Goal: Information Seeking & Learning: Learn about a topic

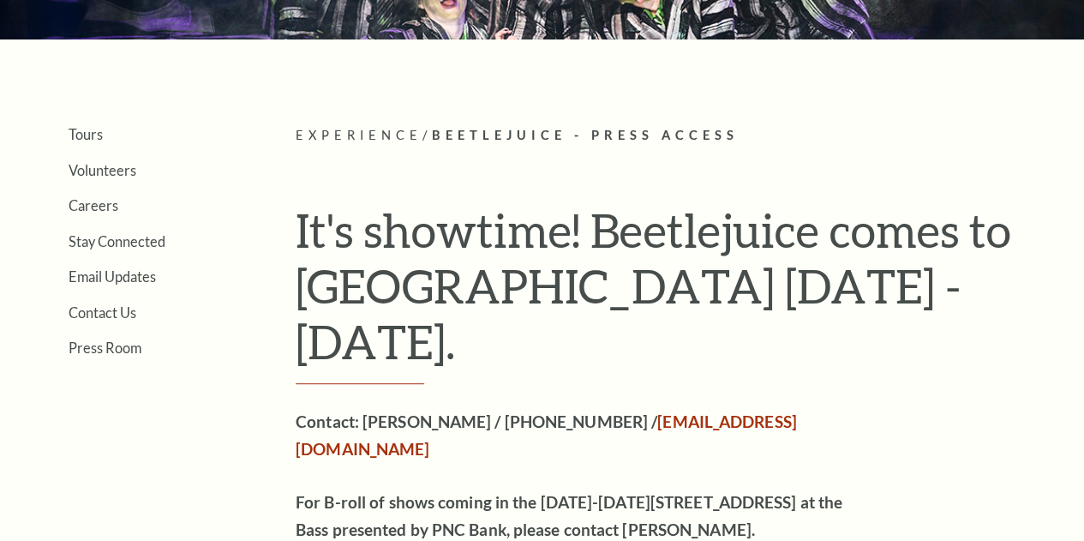
scroll to position [326, 0]
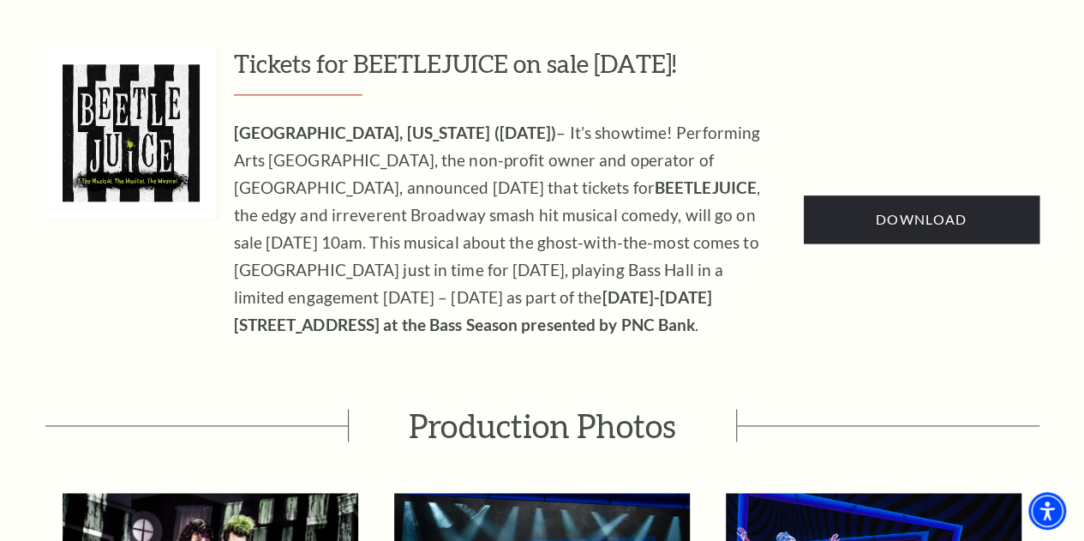
click at [627, 291] on p "FORT WORTH, Texas (August 5, 2024) – It’s showtime! Performing Arts Fort Worth,…" at bounding box center [506, 228] width 544 height 219
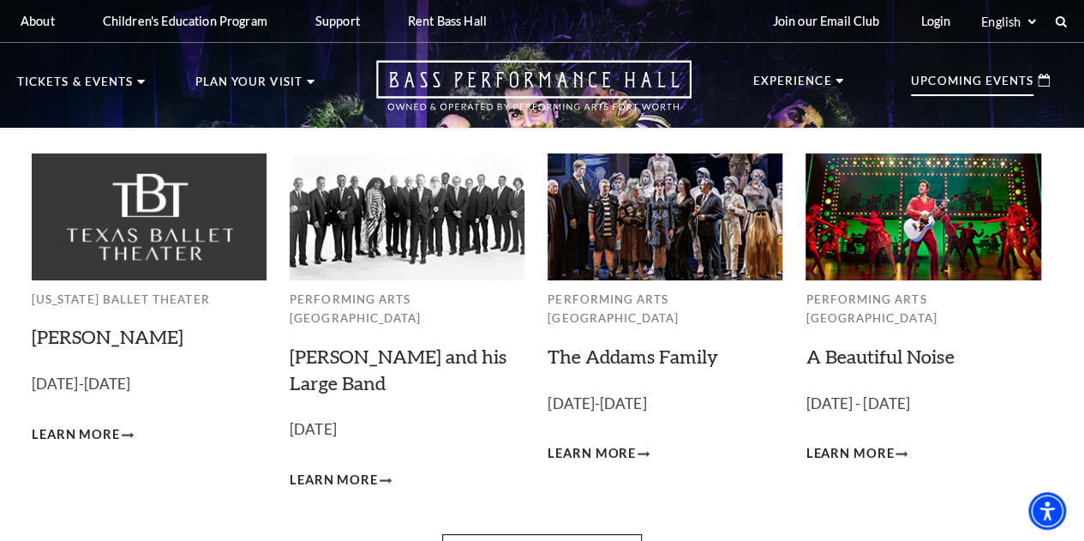
scroll to position [74, 0]
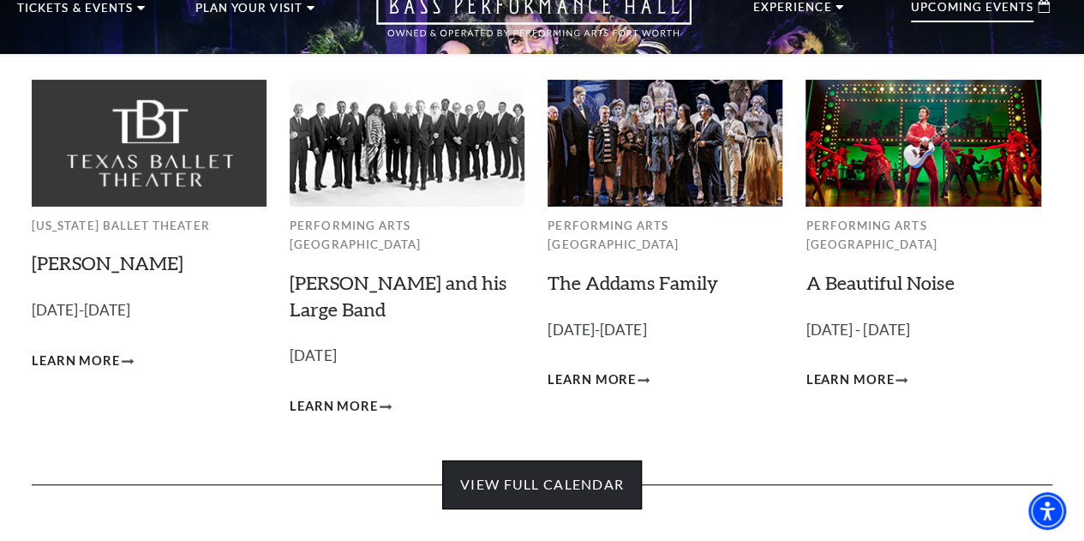
click at [582, 478] on link "View Full Calendar" at bounding box center [542, 484] width 200 height 48
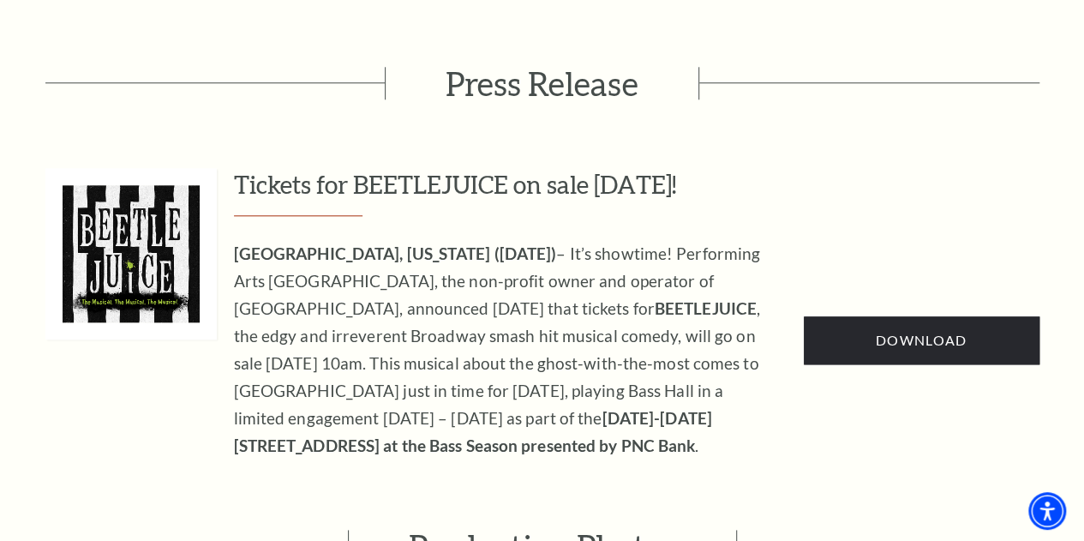
scroll to position [904, 0]
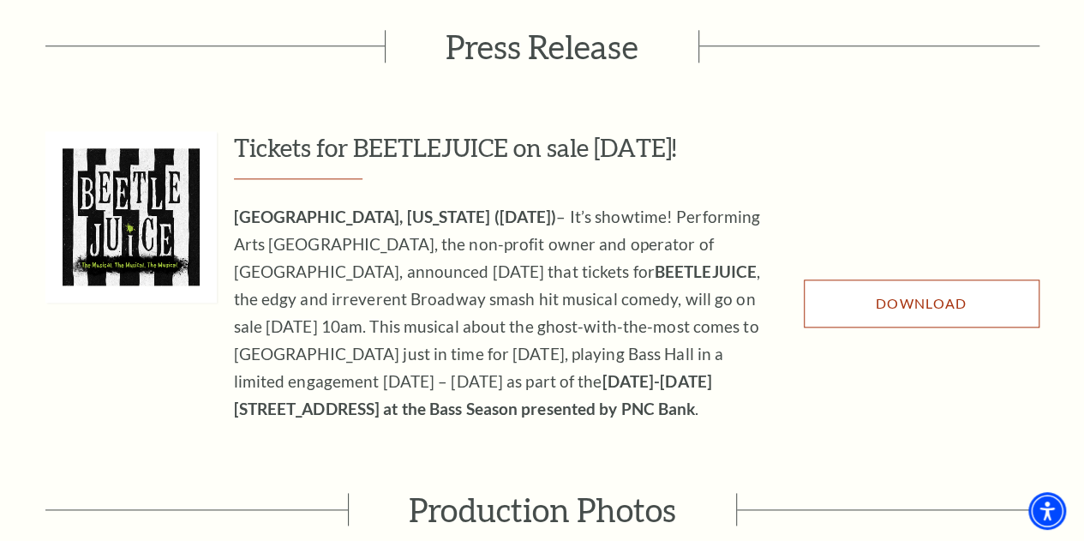
click at [907, 279] on link "Download" at bounding box center [922, 303] width 236 height 48
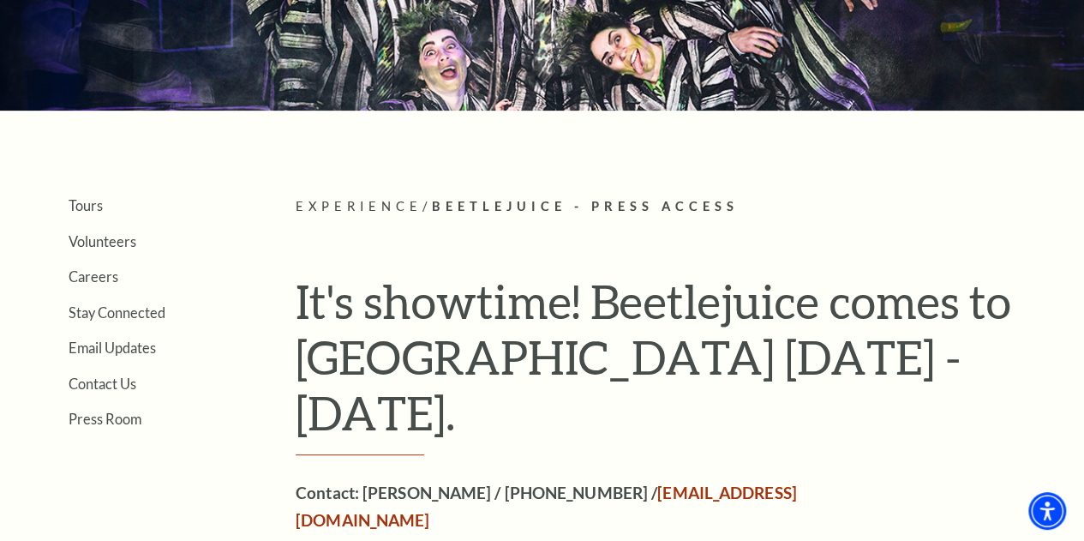
scroll to position [0, 0]
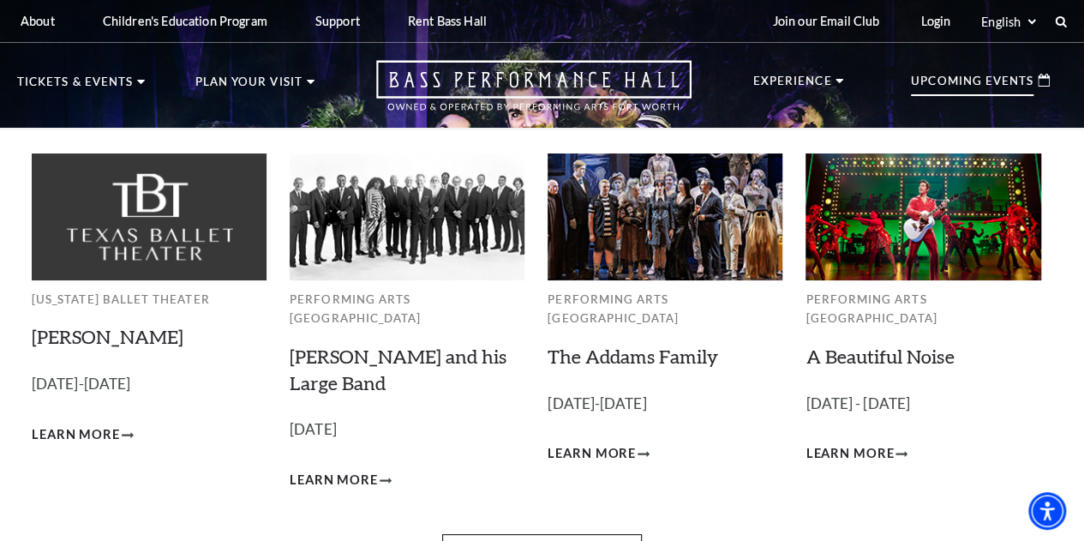
click at [978, 81] on p "Upcoming Events" at bounding box center [972, 85] width 123 height 21
click at [592, 443] on span "Learn More" at bounding box center [592, 453] width 88 height 21
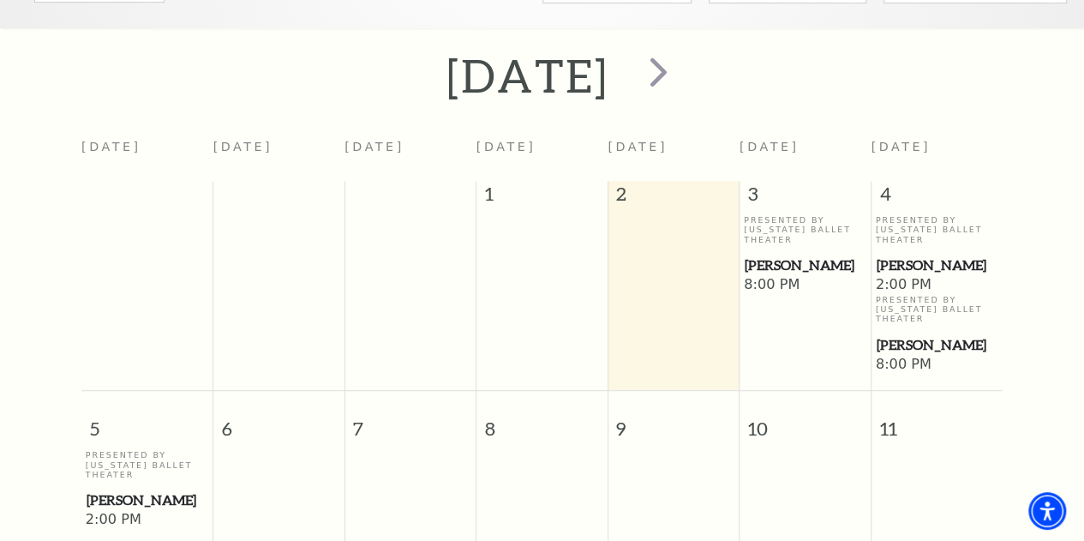
scroll to position [317, 0]
click at [683, 85] on span "next" at bounding box center [658, 71] width 49 height 49
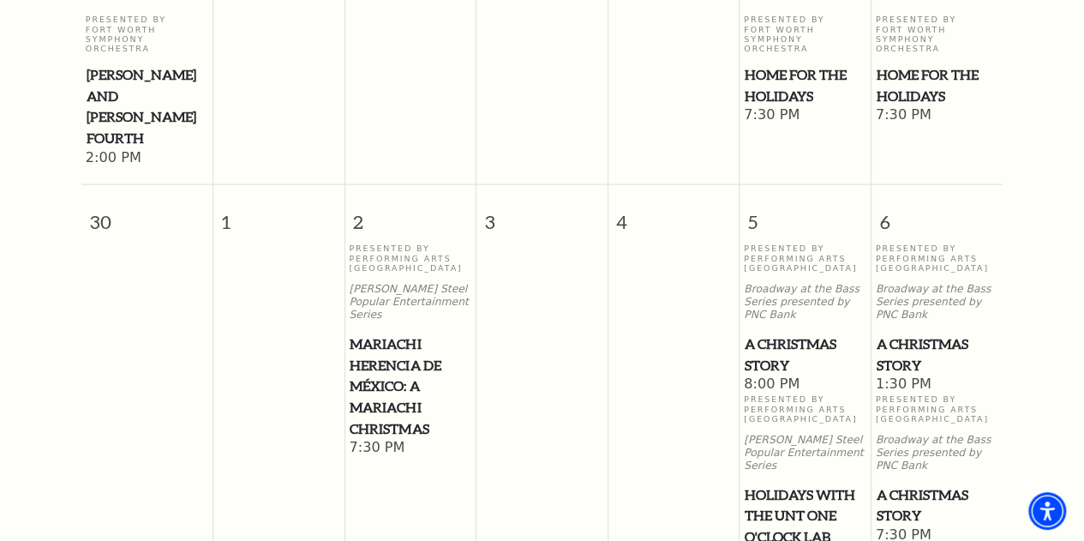
scroll to position [1974, 0]
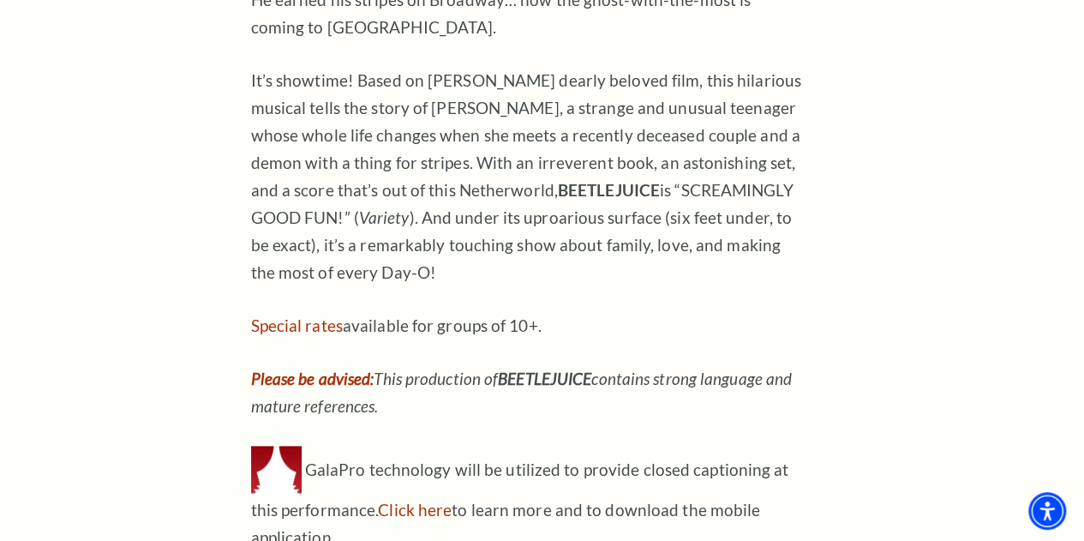
scroll to position [860, 0]
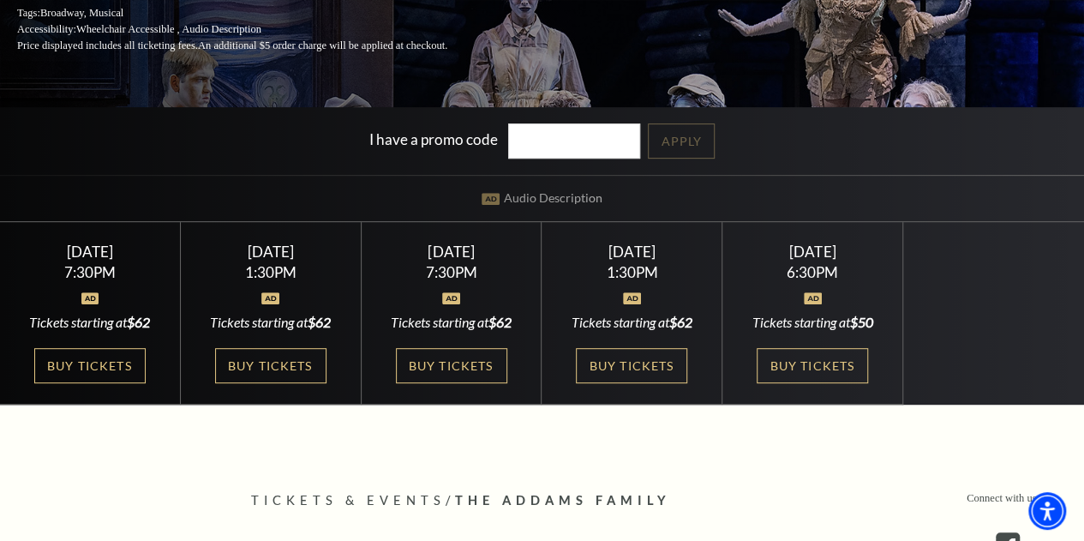
scroll to position [309, 0]
